Goal: Use online tool/utility: Utilize a website feature to perform a specific function

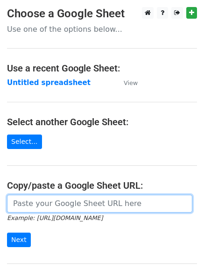
click at [57, 205] on input "url" at bounding box center [100, 204] width 186 height 18
paste input "[URL][DOMAIN_NAME]"
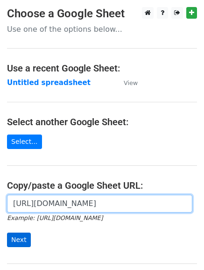
type input "[URL][DOMAIN_NAME]"
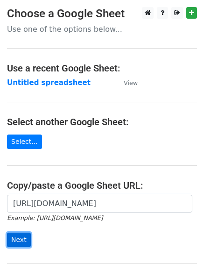
scroll to position [0, 0]
click at [21, 236] on input "Next" at bounding box center [19, 240] width 24 height 14
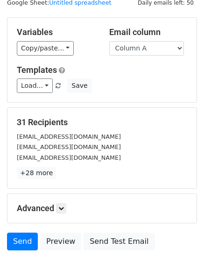
scroll to position [93, 0]
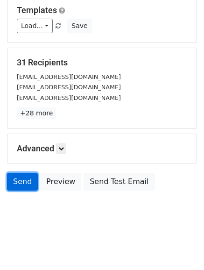
click at [19, 176] on link "Send" at bounding box center [22, 182] width 31 height 18
